Goal: Communication & Community: Connect with others

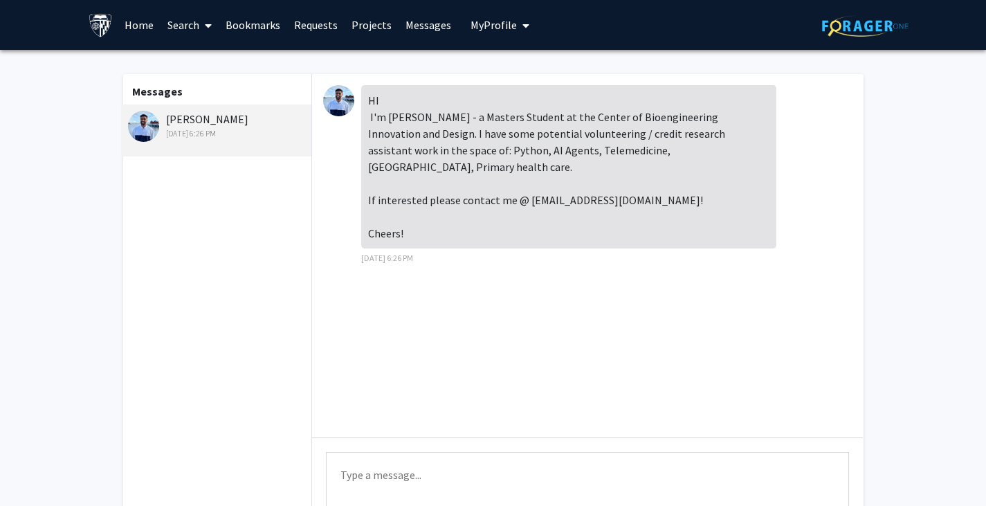
click at [428, 116] on div "HI I'm [PERSON_NAME] - a Masters Student at the Center of Bioengineering Innova…" at bounding box center [568, 166] width 415 height 163
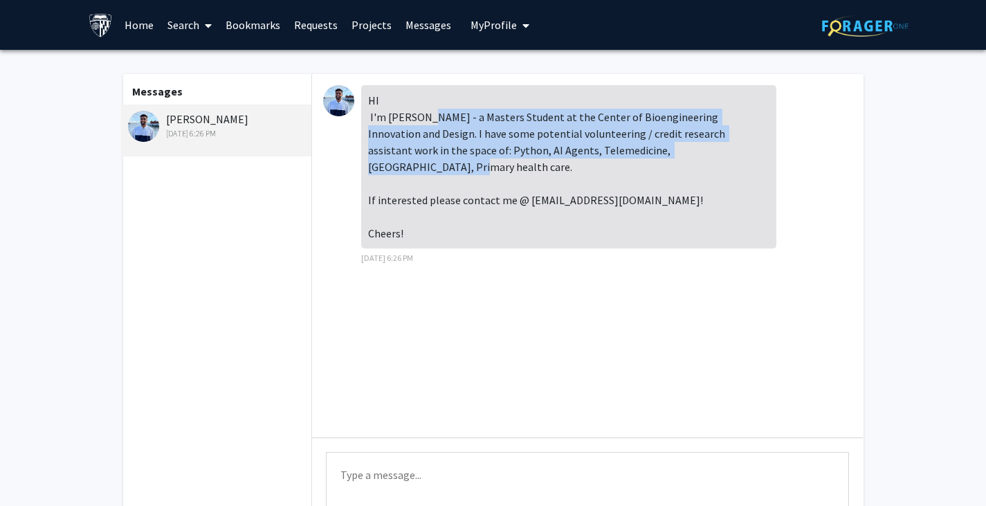
drag, startPoint x: 428, startPoint y: 116, endPoint x: 655, endPoint y: 149, distance: 230.1
click at [655, 149] on div "HI I'm [PERSON_NAME] - a Masters Student at the Center of Bioengineering Innova…" at bounding box center [568, 166] width 415 height 163
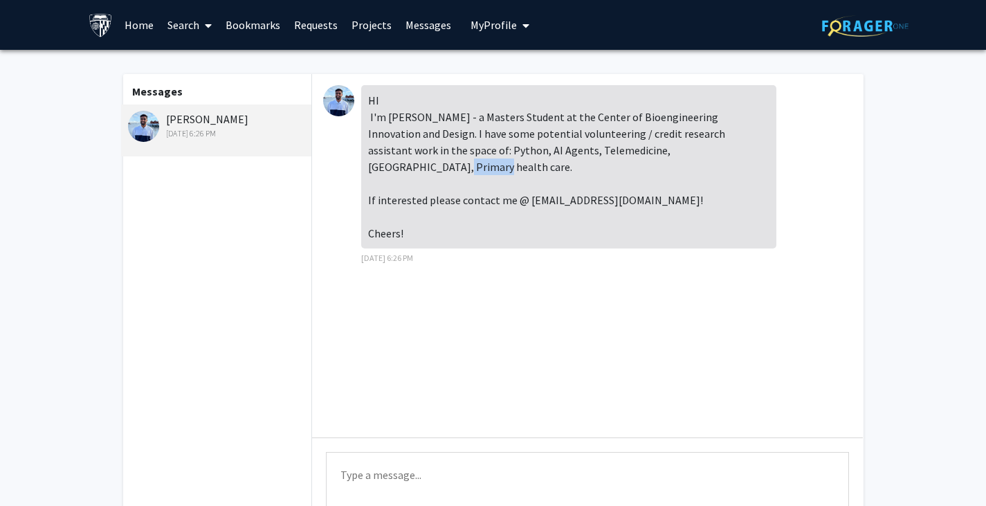
drag, startPoint x: 655, startPoint y: 149, endPoint x: 502, endPoint y: 161, distance: 154.0
click at [502, 161] on div "HI I'm [PERSON_NAME] - a Masters Student at the Center of Bioengineering Innova…" at bounding box center [568, 166] width 415 height 163
drag, startPoint x: 502, startPoint y: 161, endPoint x: 430, endPoint y: 150, distance: 72.1
click at [430, 150] on div "HI I'm [PERSON_NAME] - a Masters Student at the Center of Bioengineering Innova…" at bounding box center [568, 166] width 415 height 163
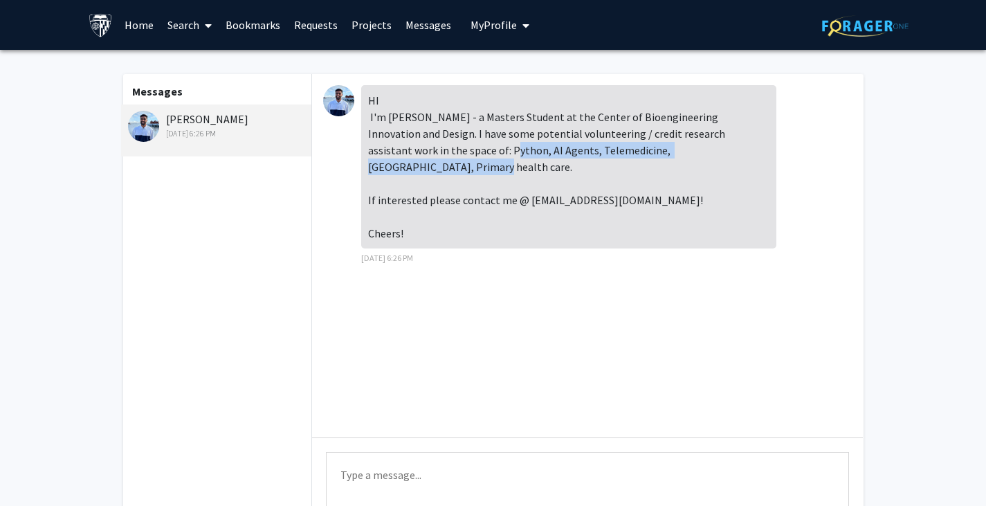
click at [430, 150] on div "HI I'm [PERSON_NAME] - a Masters Student at the Center of Bioengineering Innova…" at bounding box center [568, 166] width 415 height 163
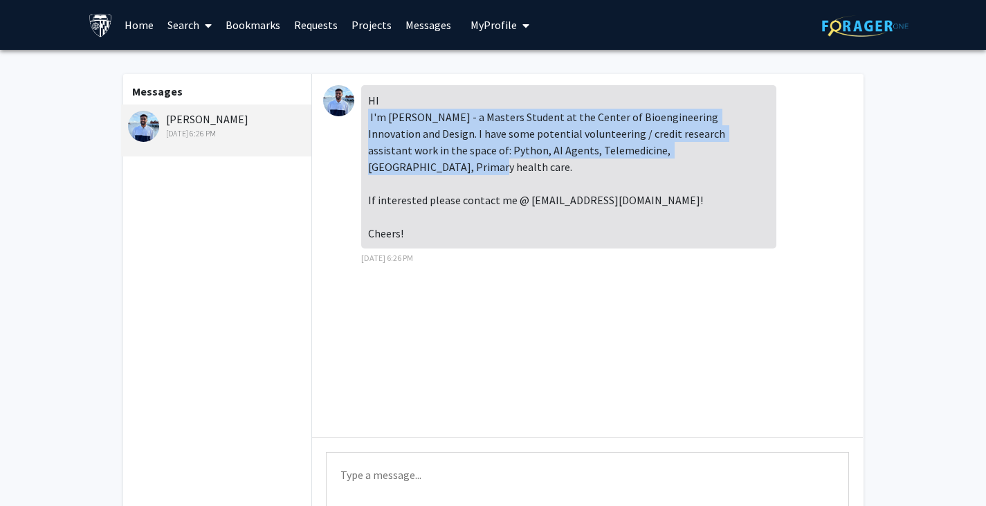
drag, startPoint x: 430, startPoint y: 150, endPoint x: 557, endPoint y: 146, distance: 126.7
click at [557, 146] on div "HI I'm [PERSON_NAME] - a Masters Student at the Center of Bioengineering Innova…" at bounding box center [568, 166] width 415 height 163
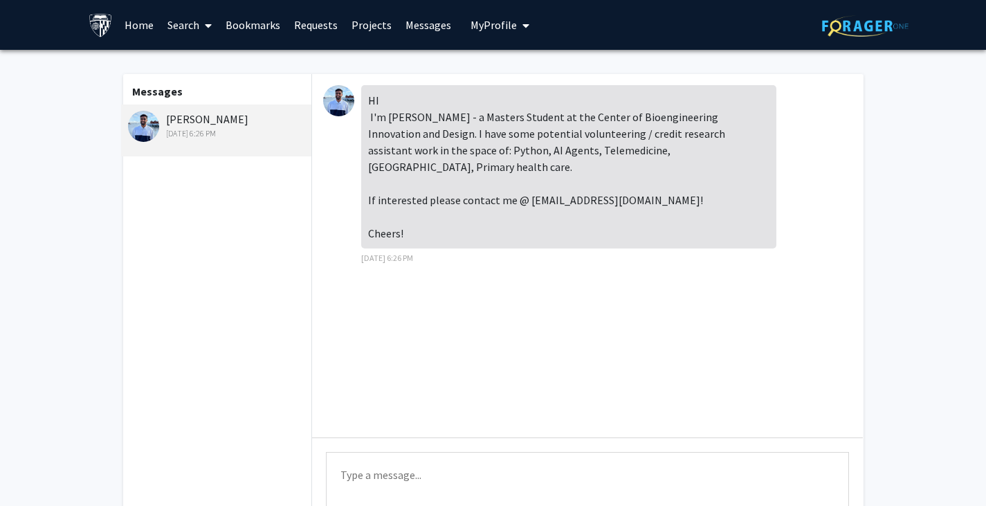
click at [316, 99] on div "HI I'm [PERSON_NAME] - a Masters Student at the Center of Bioengineering Innova…" at bounding box center [587, 255] width 551 height 363
click at [340, 103] on img at bounding box center [338, 100] width 31 height 31
